Goal: Transaction & Acquisition: Book appointment/travel/reservation

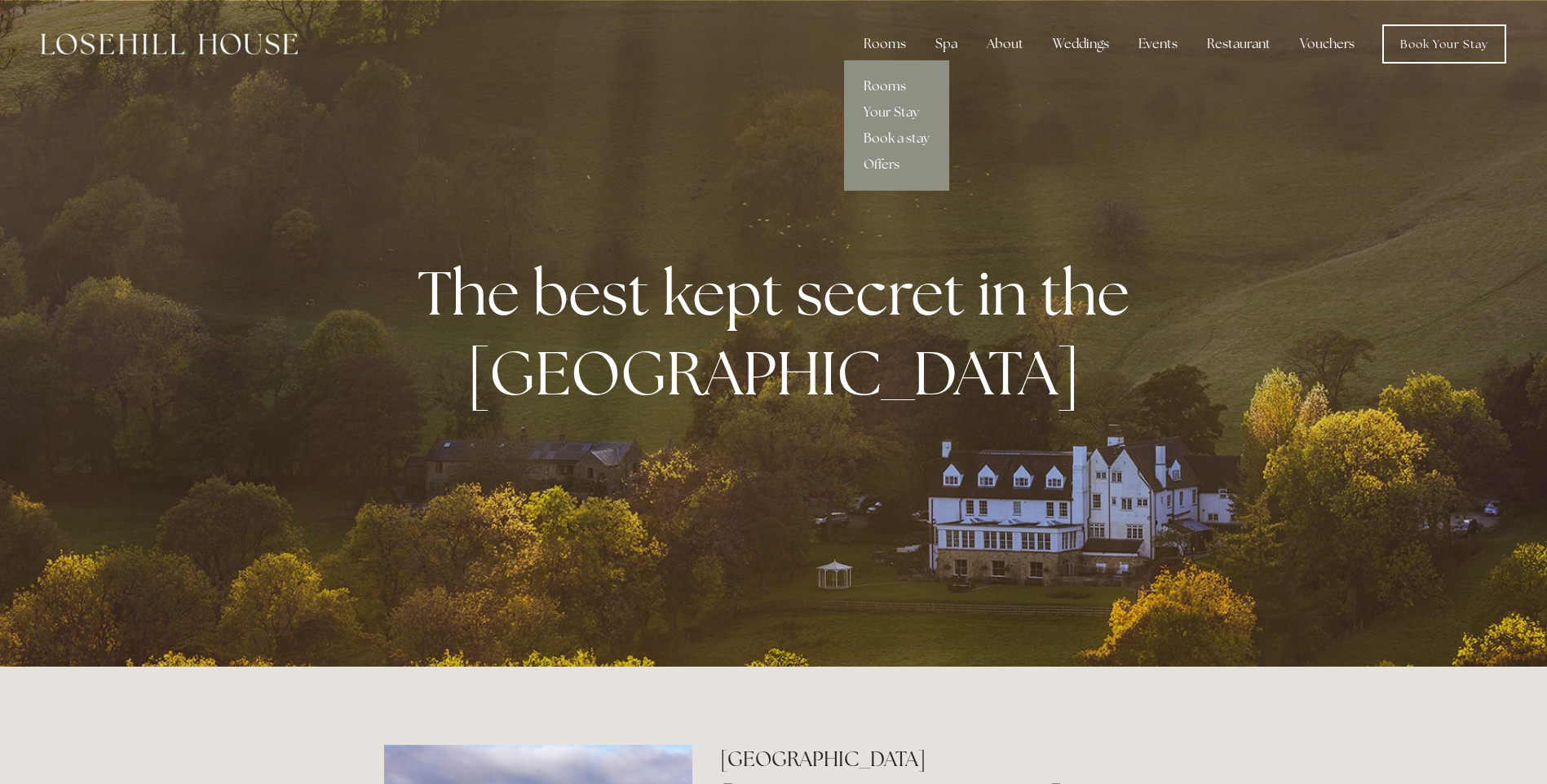
click at [884, 80] on link "Rooms" at bounding box center [896, 86] width 105 height 26
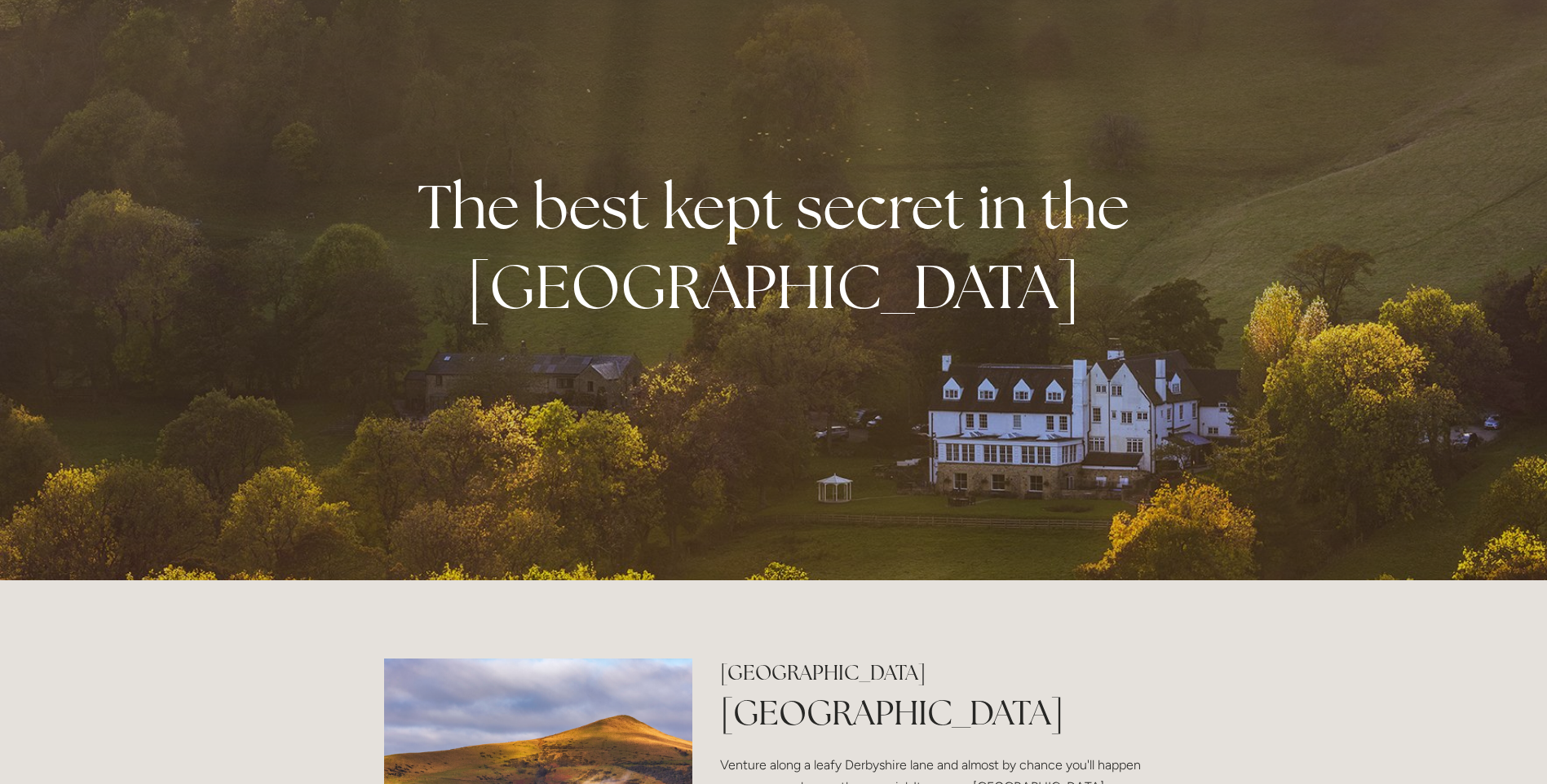
scroll to position [82, 0]
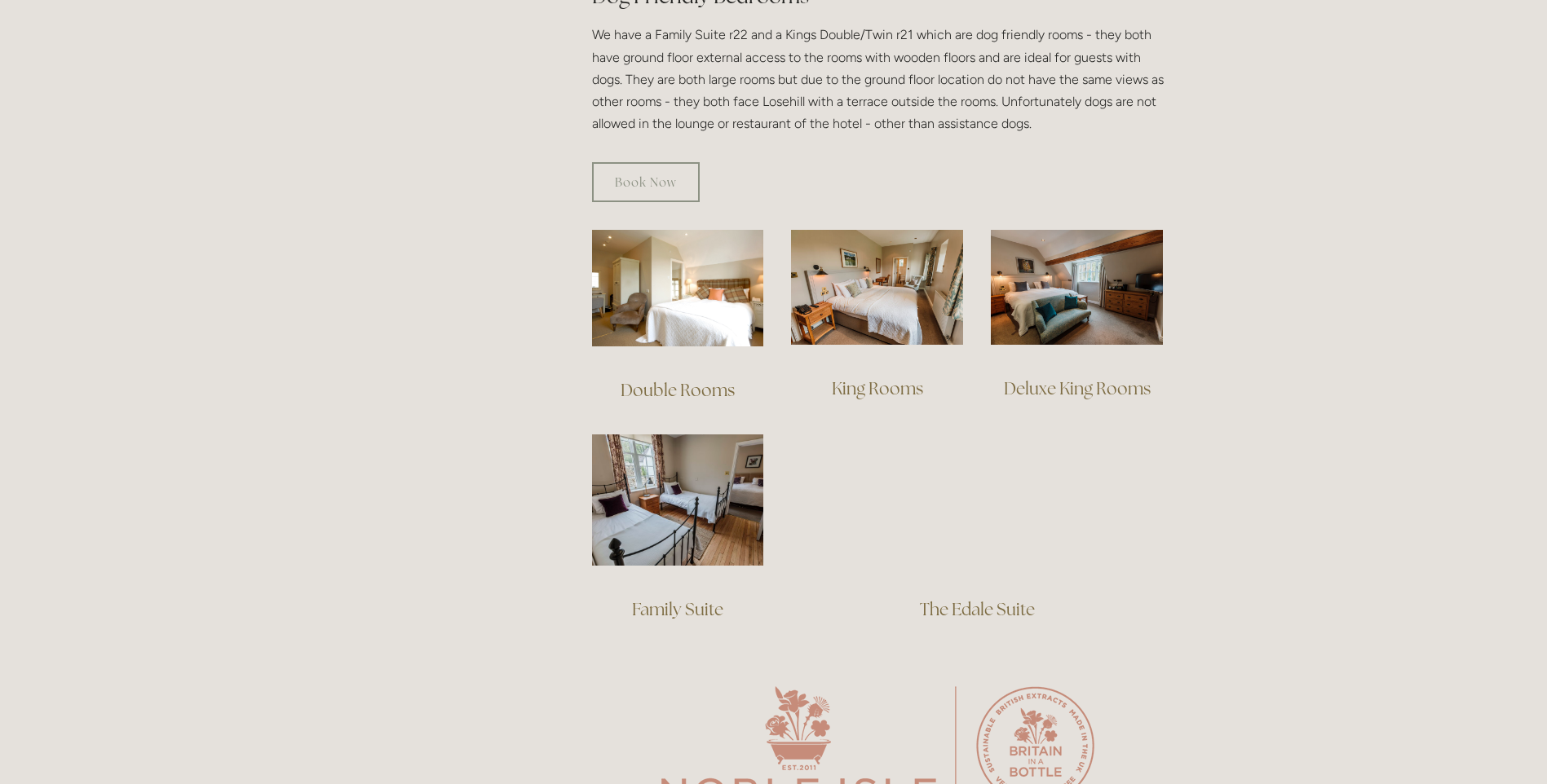
scroll to position [1060, 0]
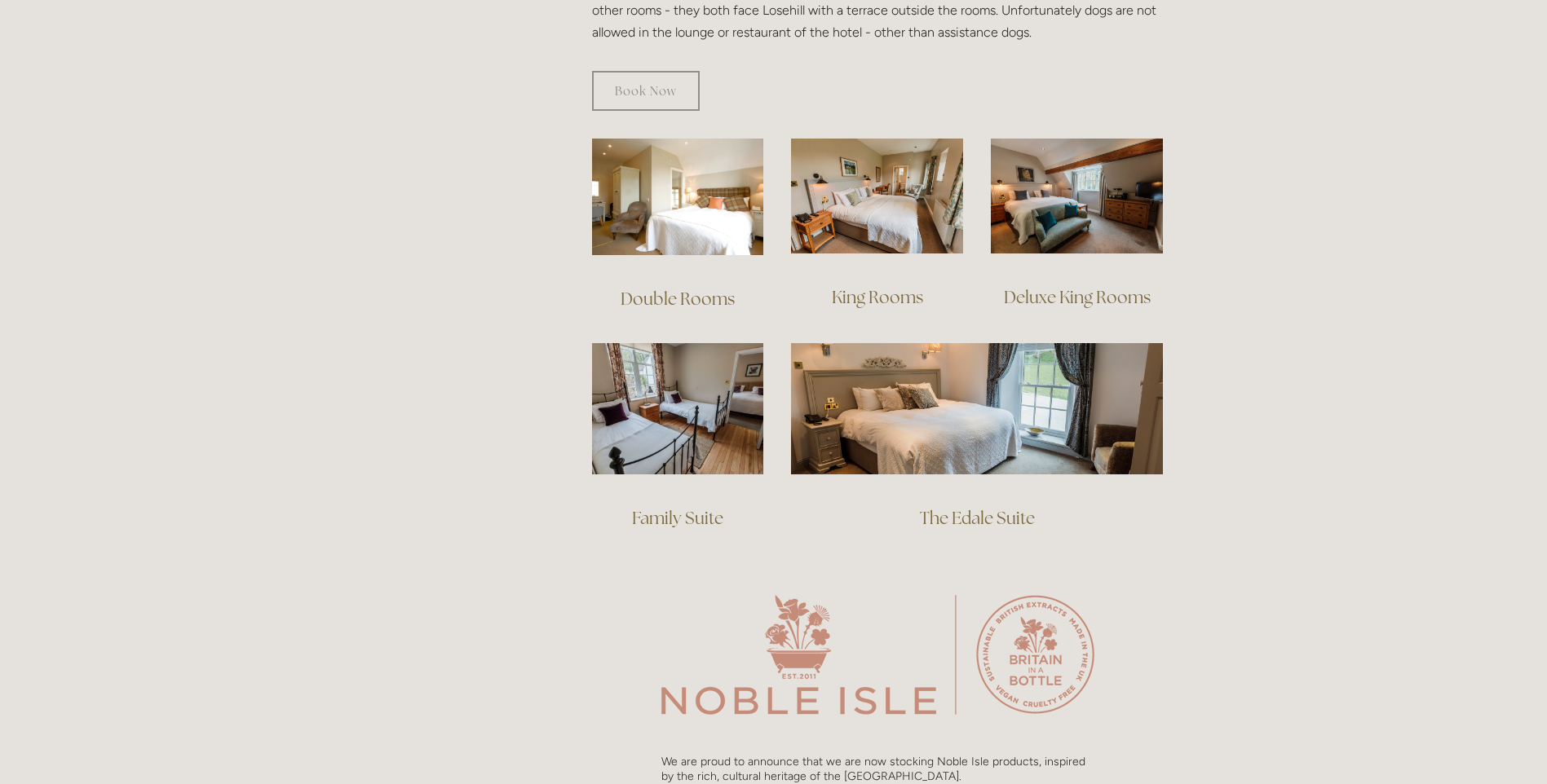
click at [991, 507] on link "The Edale Suite" at bounding box center [977, 518] width 115 height 22
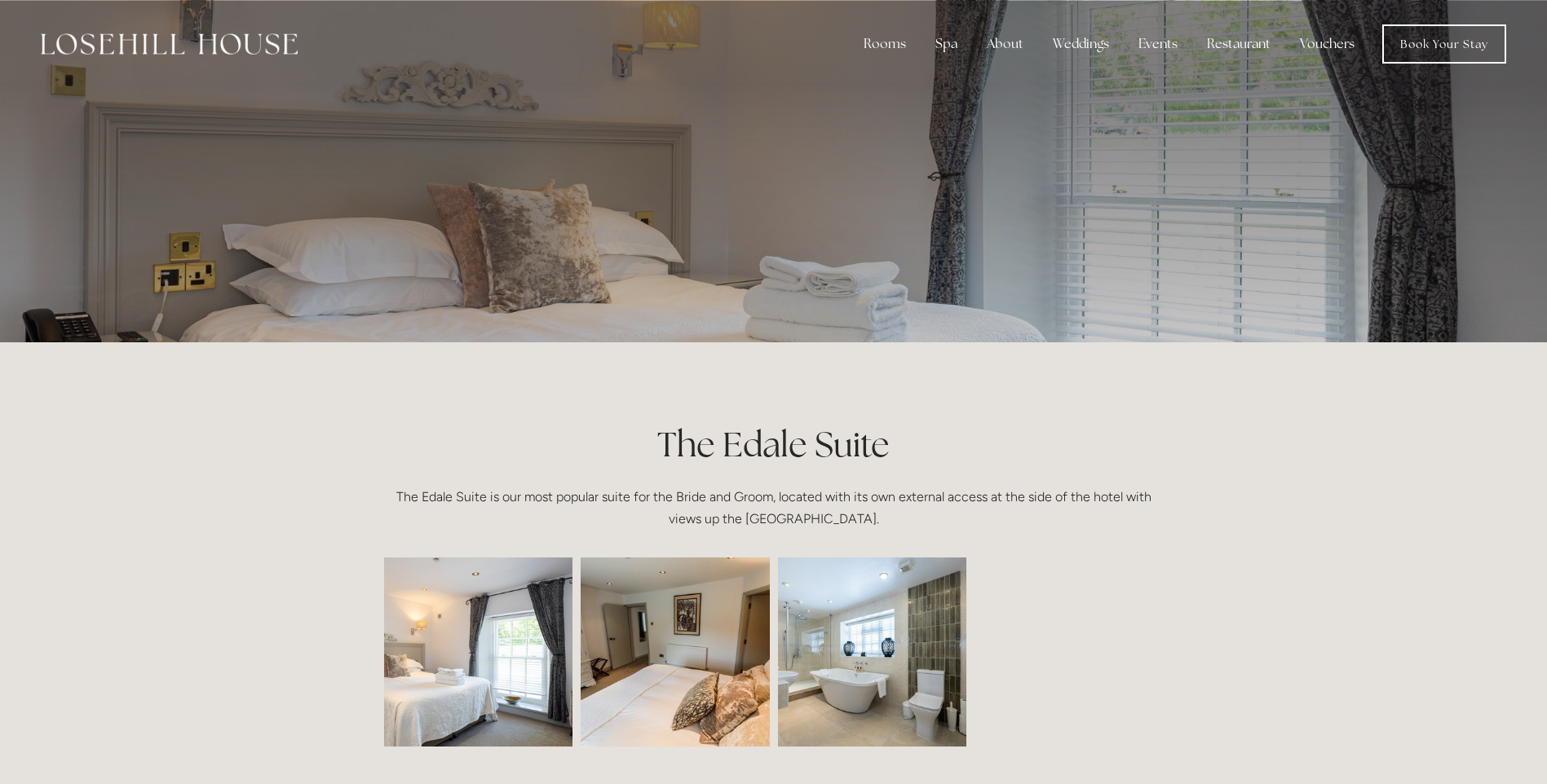
click at [884, 631] on img at bounding box center [871, 651] width 284 height 189
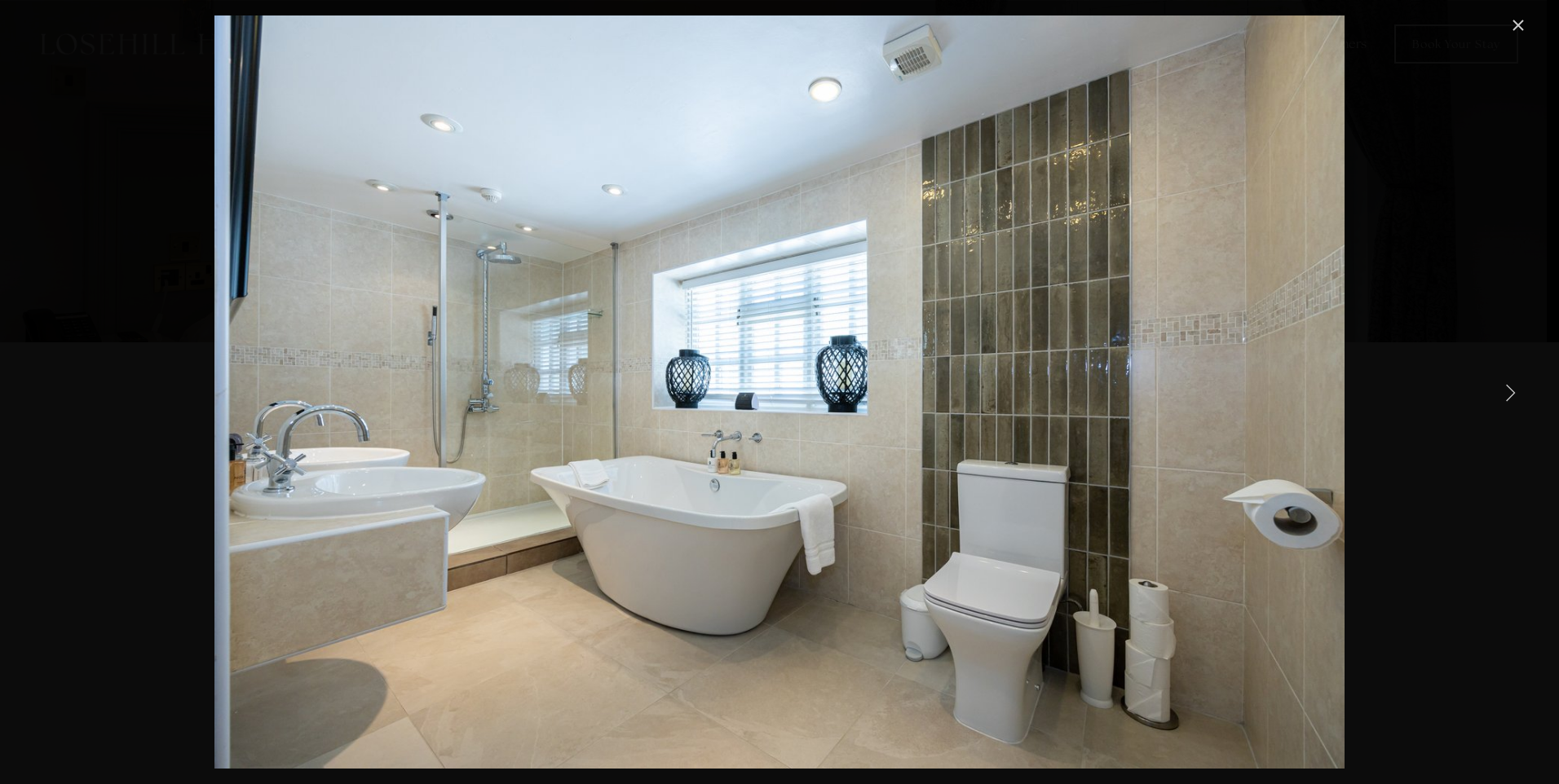
click at [1524, 23] on link "Close" at bounding box center [1518, 25] width 20 height 20
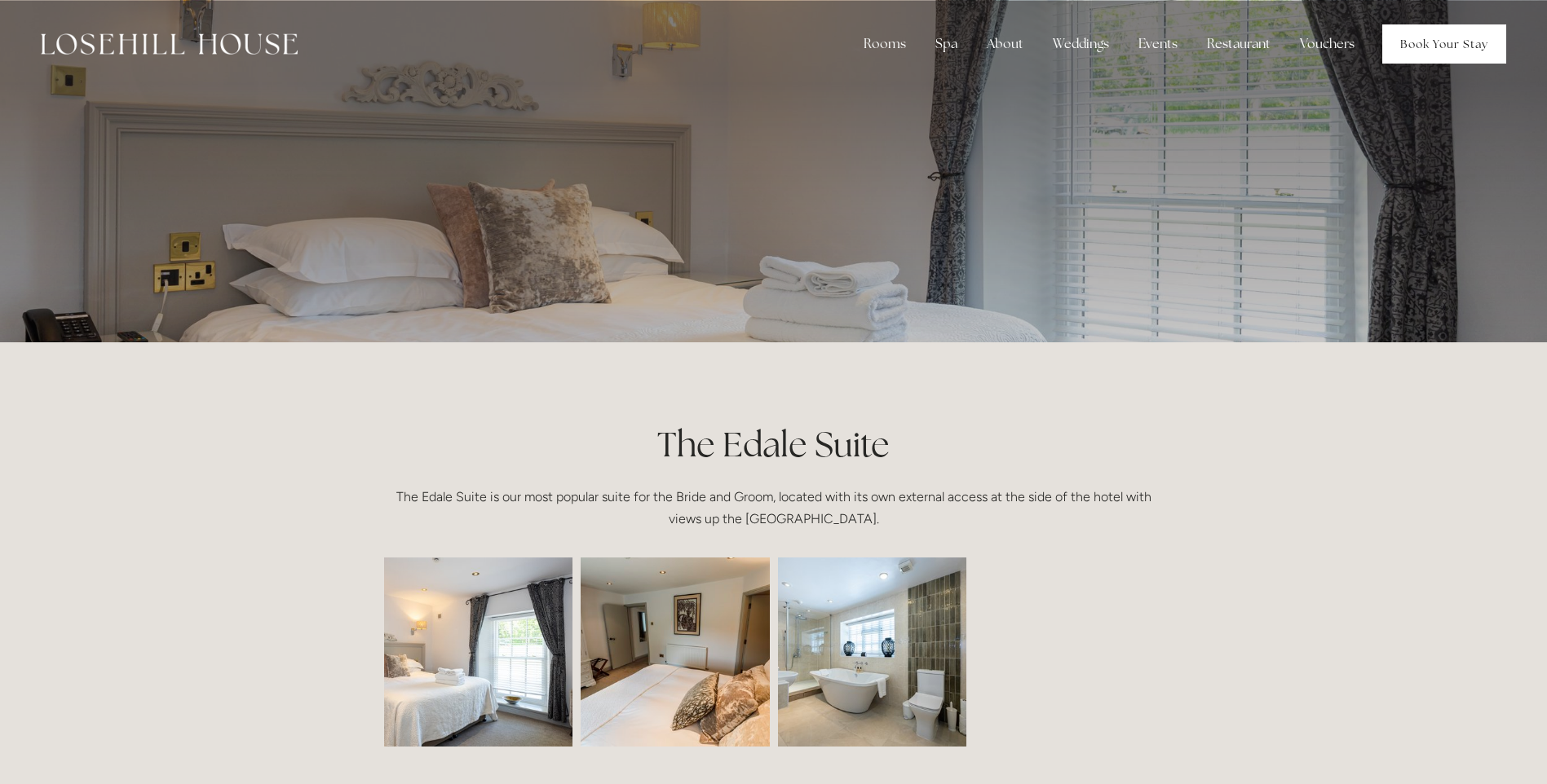
click at [1404, 35] on link "Book Your Stay" at bounding box center [1444, 43] width 124 height 39
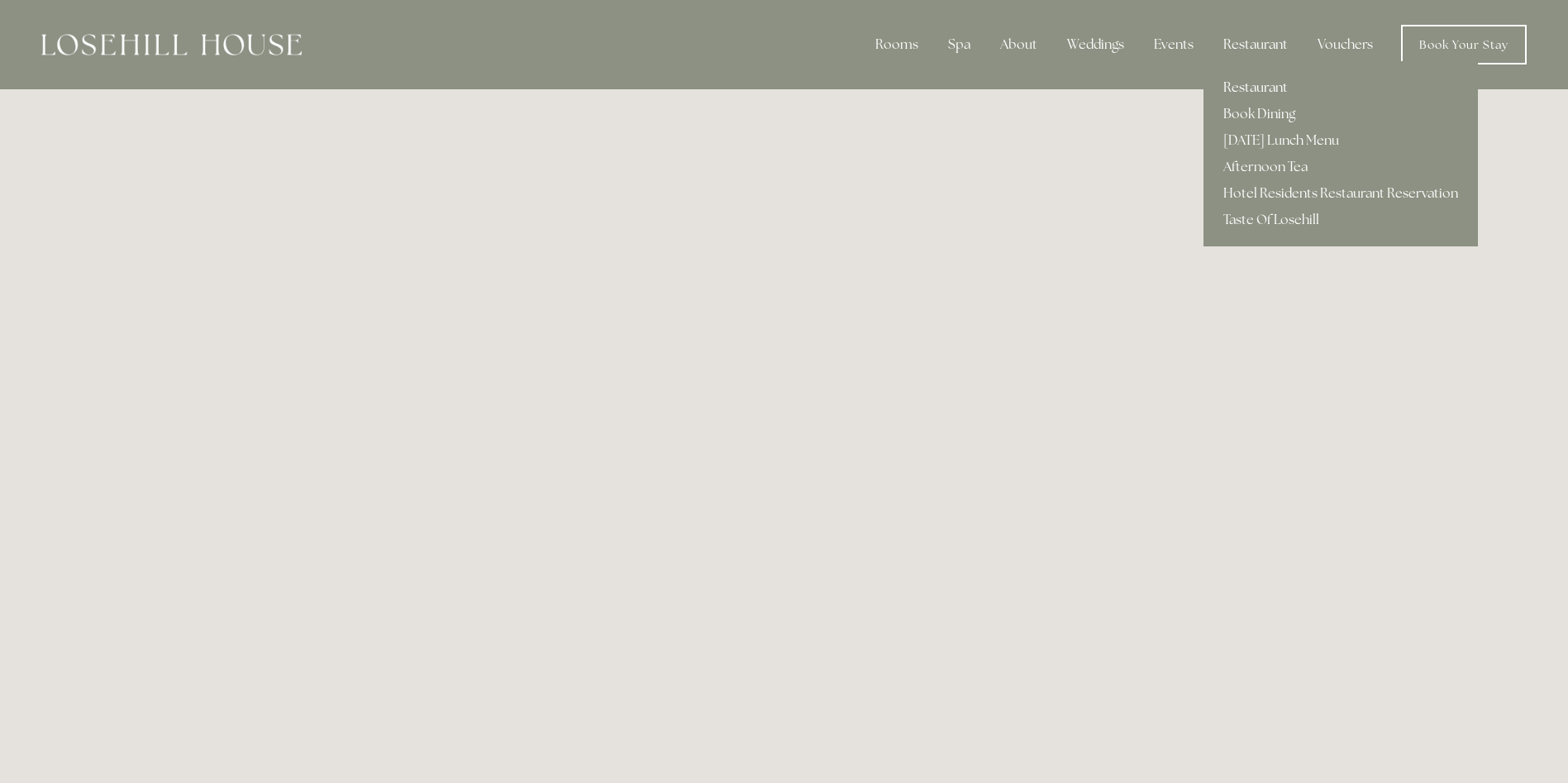
click at [1254, 92] on link "Restaurant" at bounding box center [1341, 87] width 275 height 26
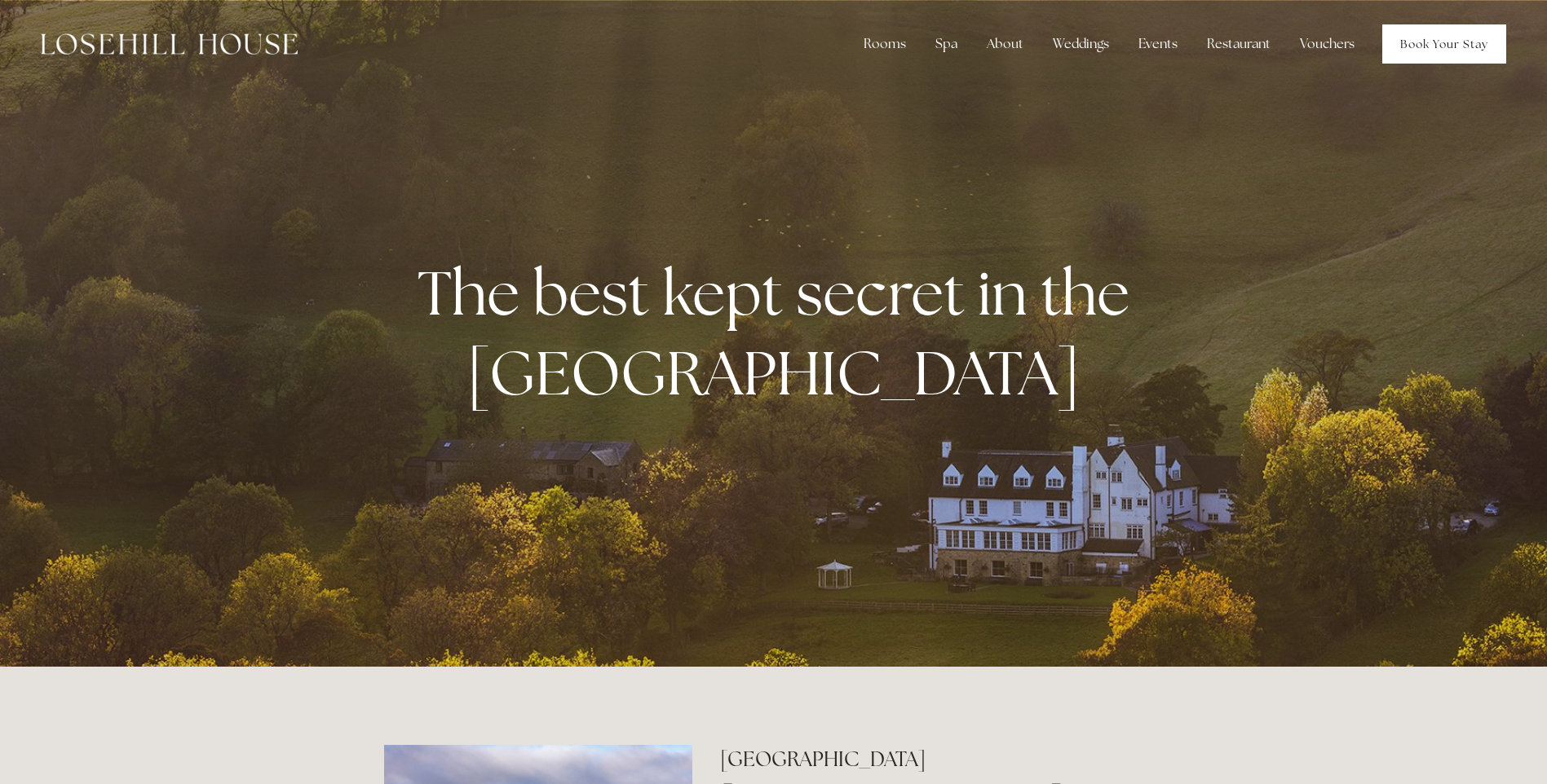
click at [1427, 35] on link "Book Your Stay" at bounding box center [1444, 43] width 124 height 39
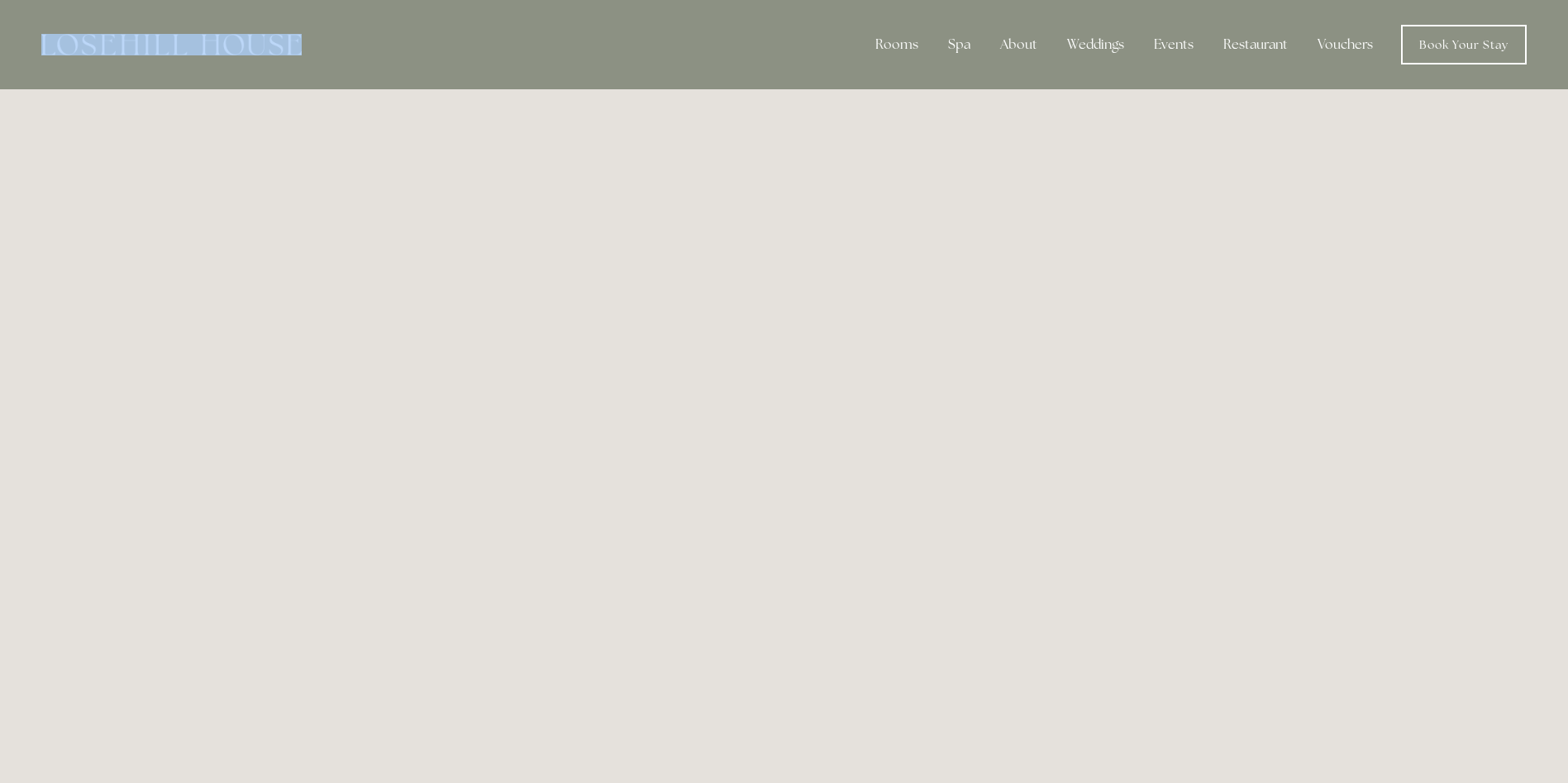
drag, startPoint x: 345, startPoint y: 39, endPoint x: -3, endPoint y: 30, distance: 348.1
drag, startPoint x: -3, startPoint y: 30, endPoint x: 194, endPoint y: 52, distance: 198.2
copy div
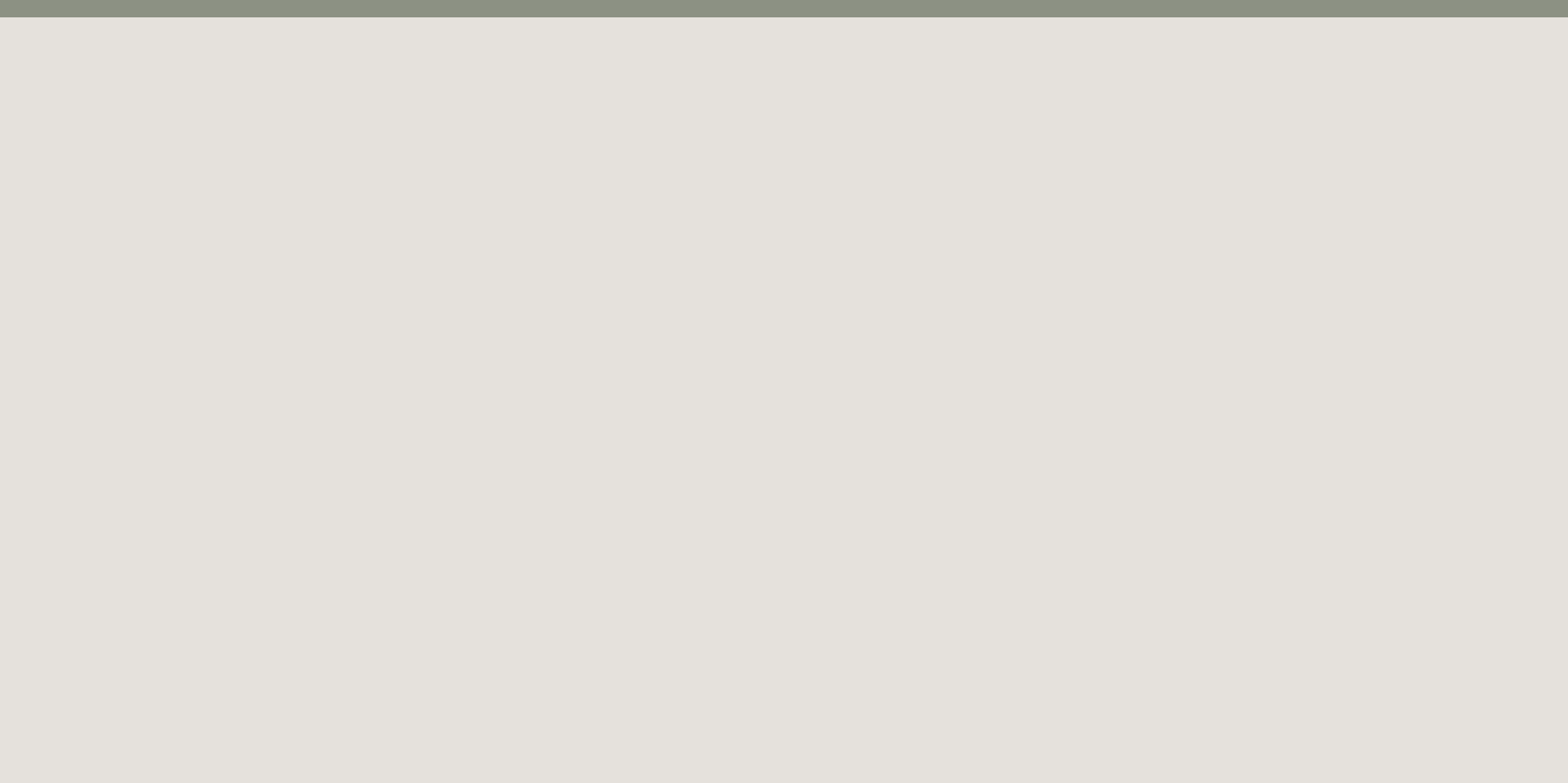
scroll to position [90, 0]
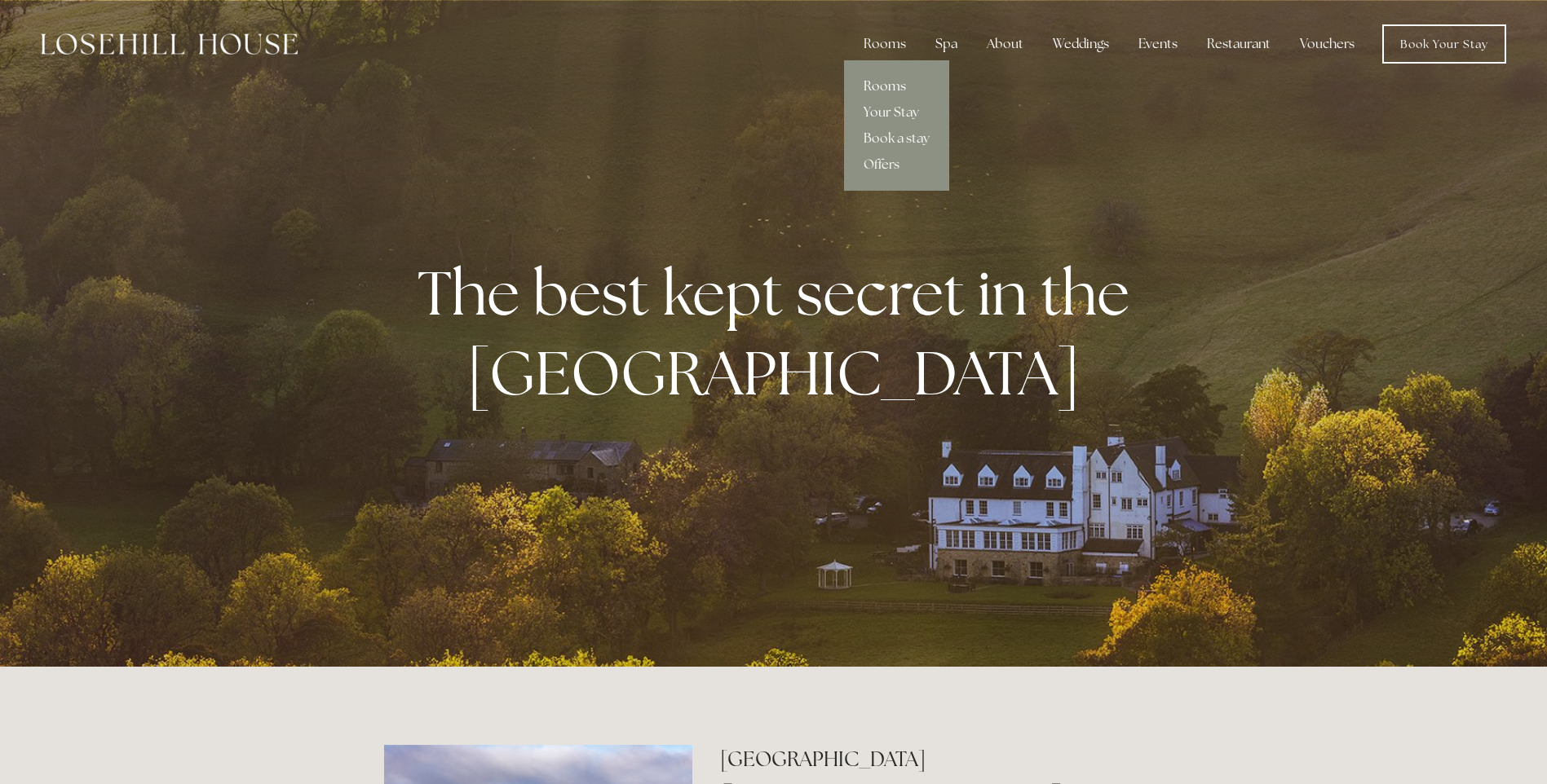
click at [894, 83] on link "Rooms" at bounding box center [896, 86] width 105 height 26
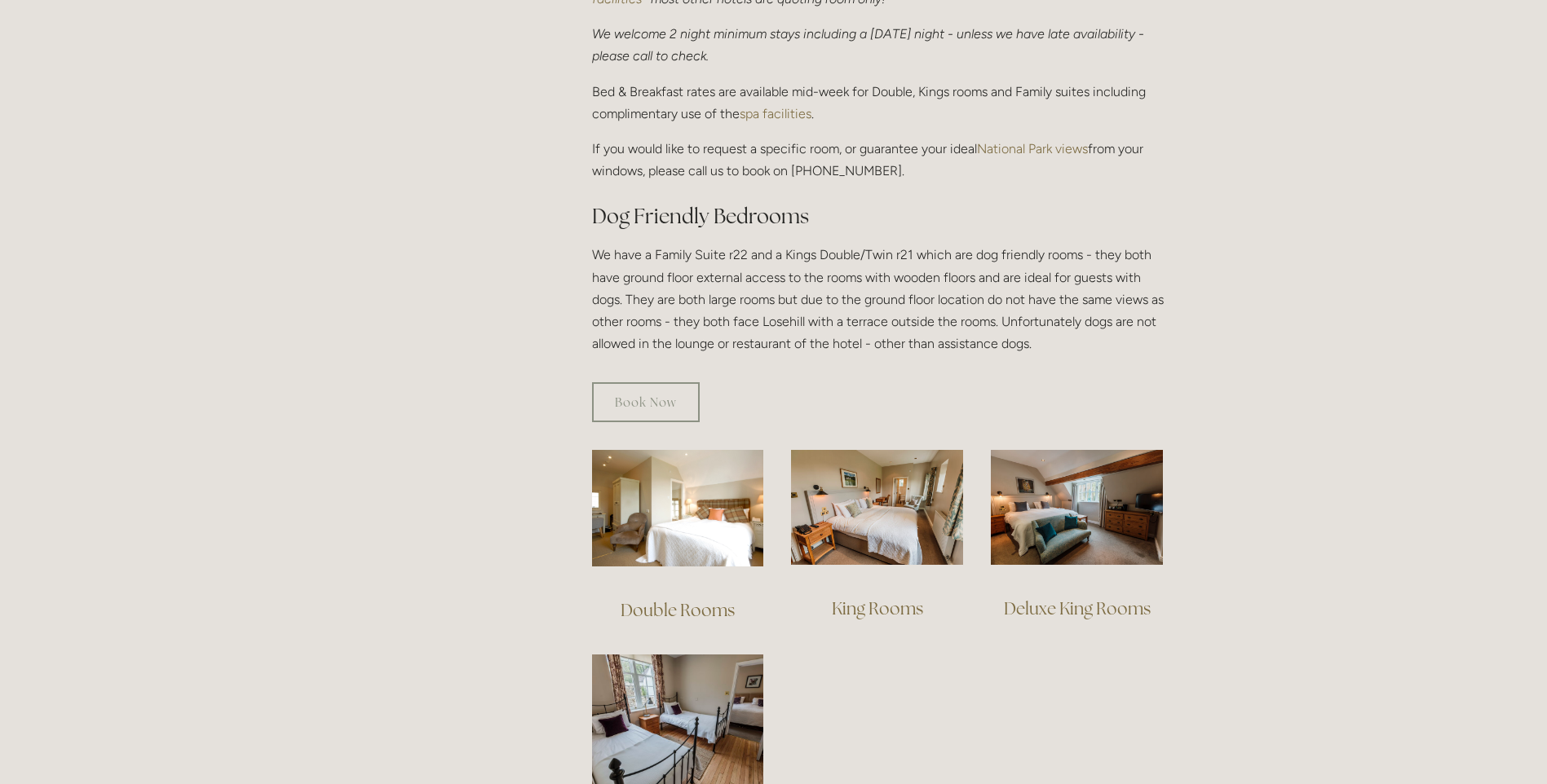
scroll to position [897, 0]
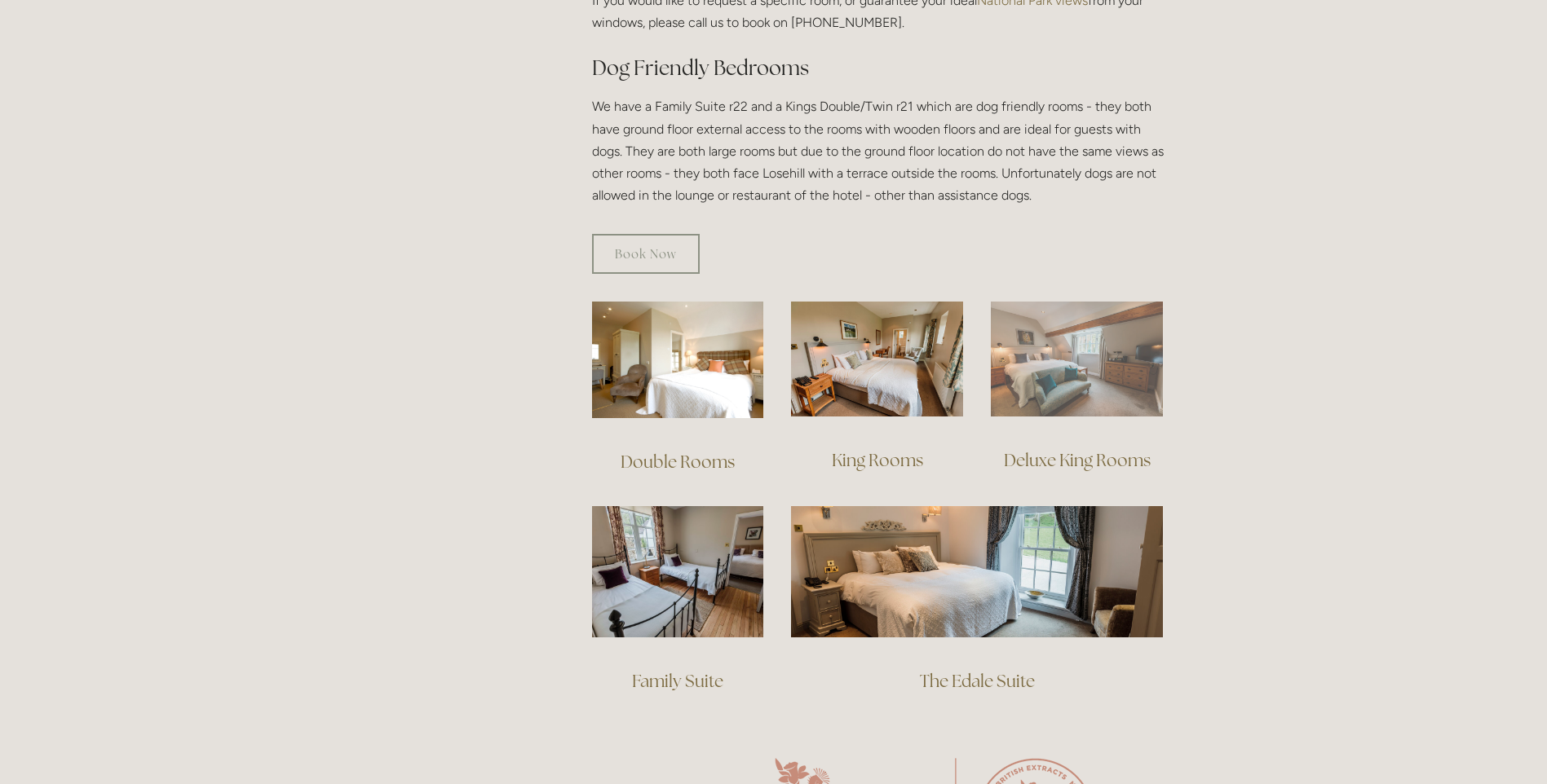
click at [1054, 329] on img at bounding box center [1076, 359] width 172 height 115
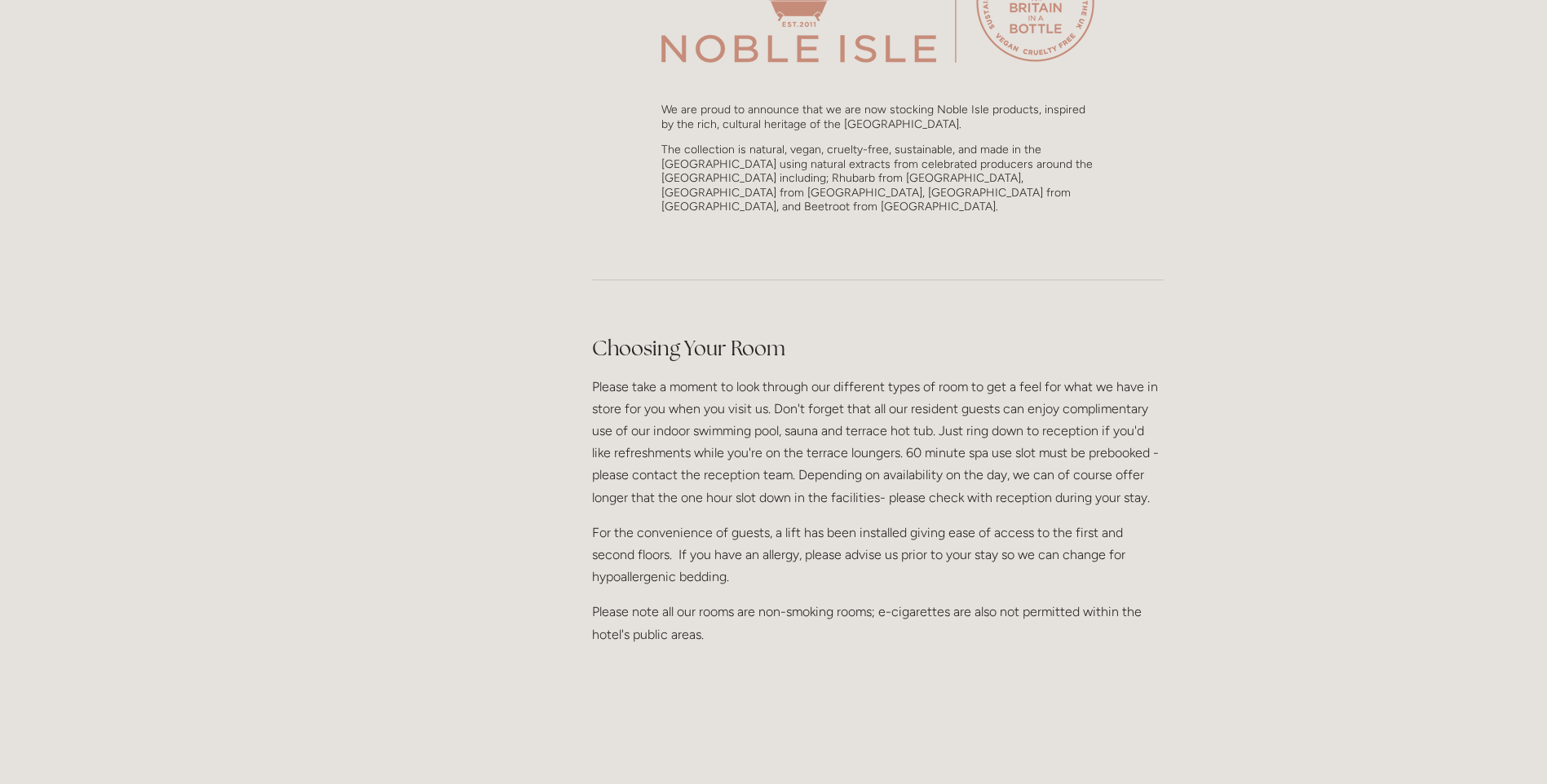
scroll to position [1223, 0]
